Goal: Task Accomplishment & Management: Manage account settings

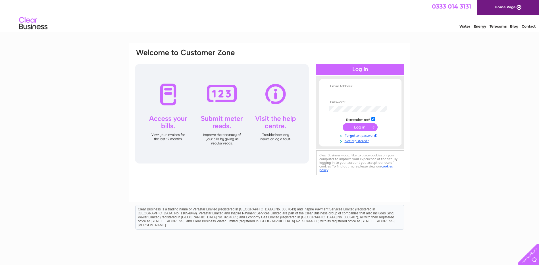
type input "margaret@m-s-fireprotection.co.uk"
click at [367, 127] on input "submit" at bounding box center [359, 127] width 35 height 8
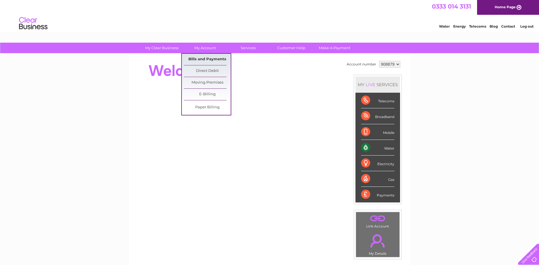
click at [206, 58] on link "Bills and Payments" at bounding box center [207, 59] width 47 height 11
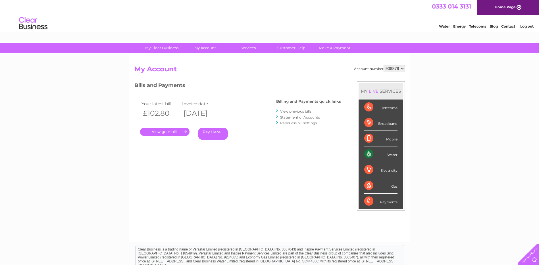
click at [167, 131] on link "." at bounding box center [164, 131] width 49 height 8
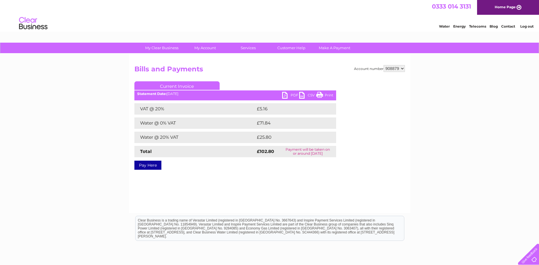
click at [285, 95] on link "PDF" at bounding box center [290, 96] width 17 height 8
